Goal: Information Seeking & Learning: Learn about a topic

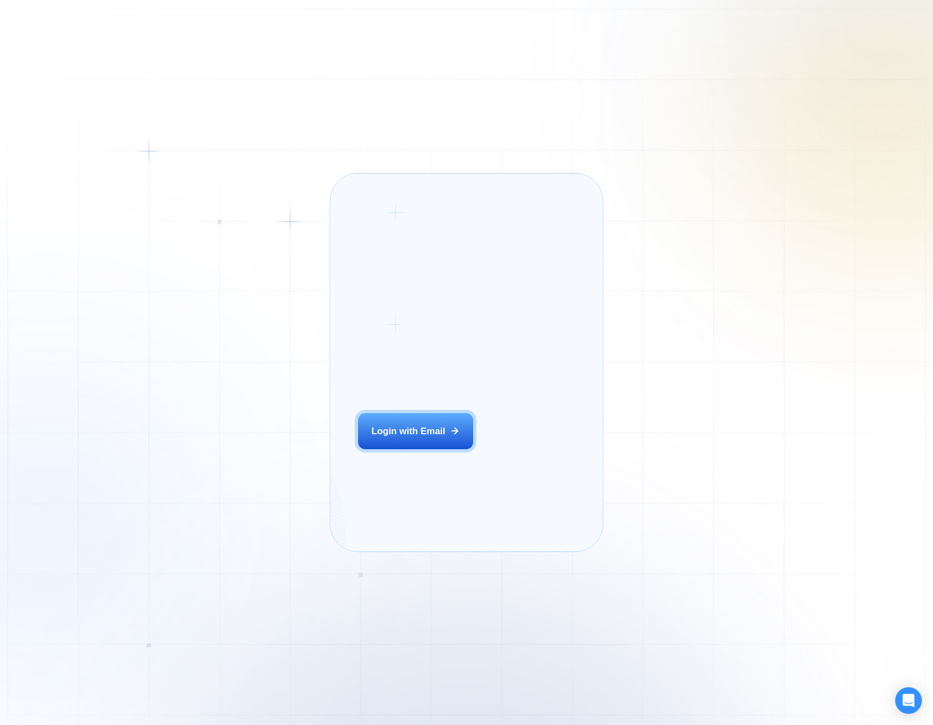
click at [293, 433] on div "Login ‍ Welcome to GigRadar. AI Business Manager for Agencies Login with Email …" at bounding box center [466, 362] width 933 height 725
click at [427, 438] on div "Login with Email" at bounding box center [409, 431] width 74 height 13
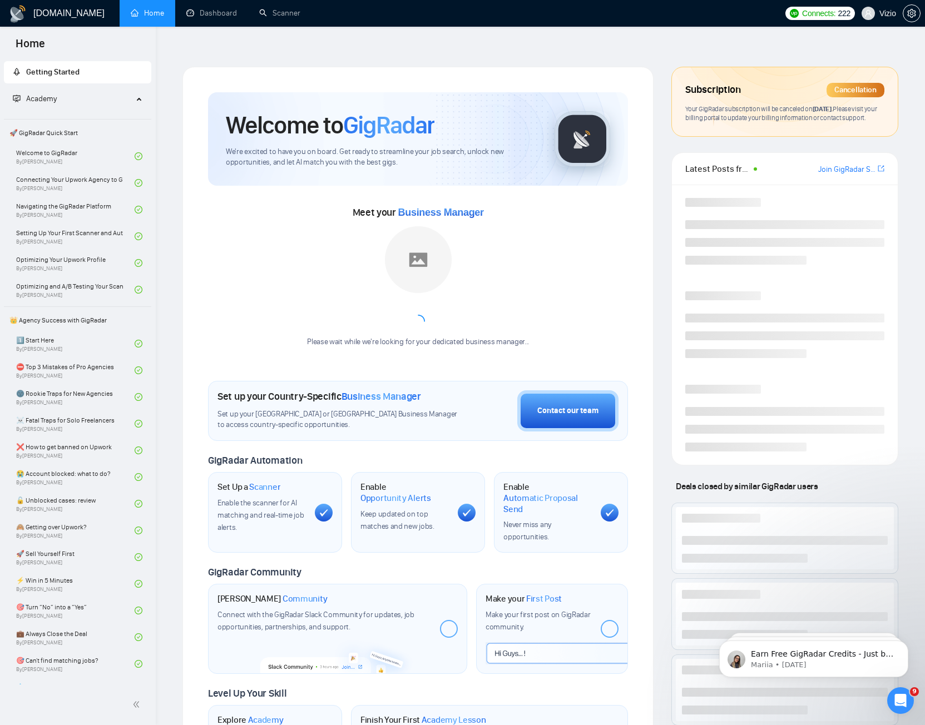
click at [90, 101] on span "Academy" at bounding box center [73, 99] width 120 height 22
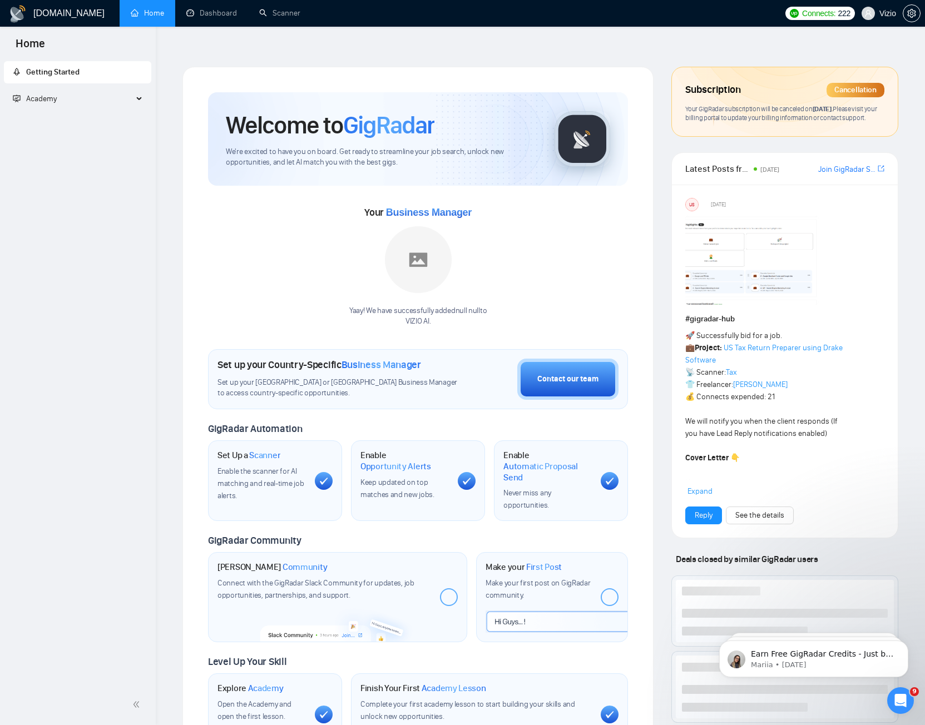
click at [75, 102] on span "Academy" at bounding box center [73, 99] width 120 height 22
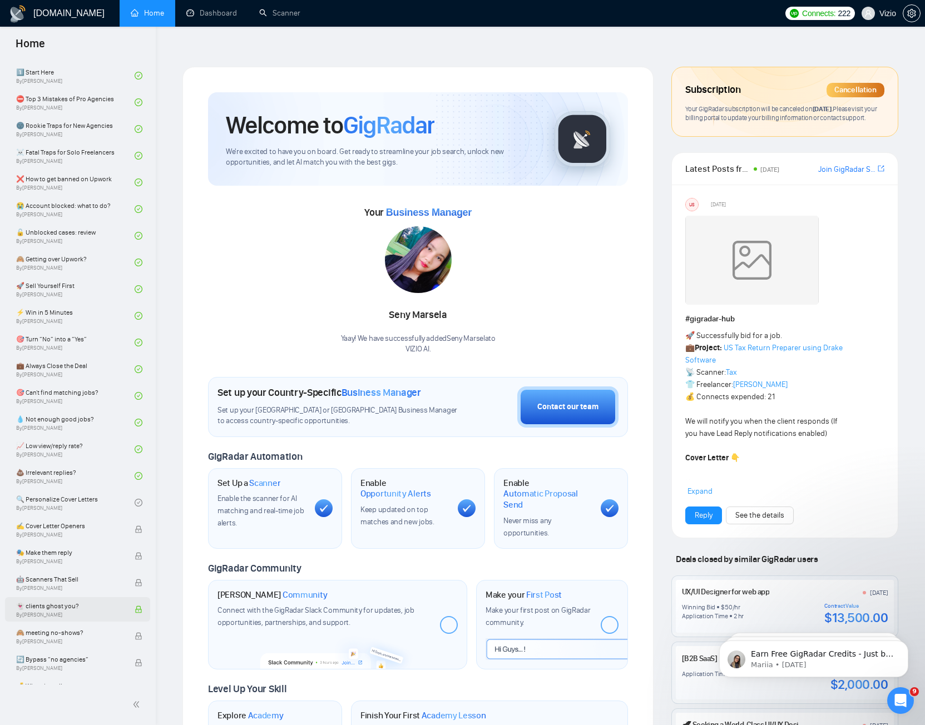
scroll to position [392, 0]
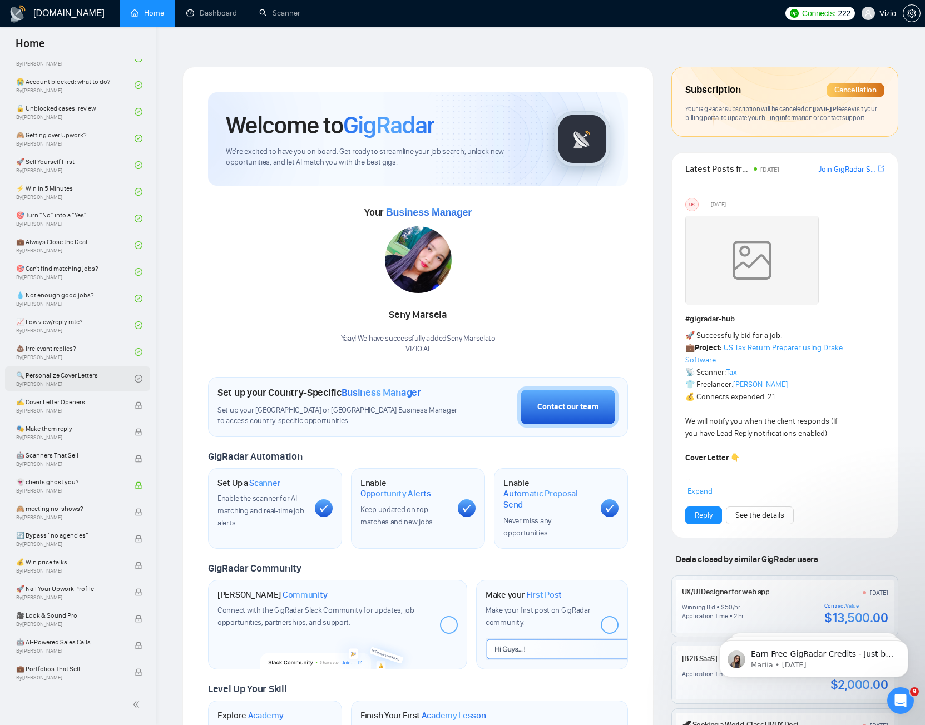
click at [107, 374] on link "🔍 Personalize Cover Letters By [PERSON_NAME]" at bounding box center [75, 379] width 118 height 24
